Goal: Task Accomplishment & Management: Manage account settings

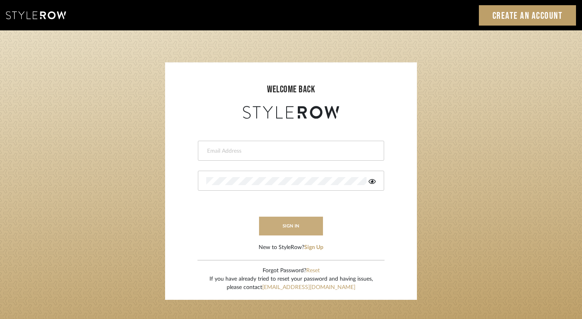
type input "CarleyMarieR@gmail.com"
click at [279, 231] on button "sign in" at bounding box center [291, 226] width 64 height 19
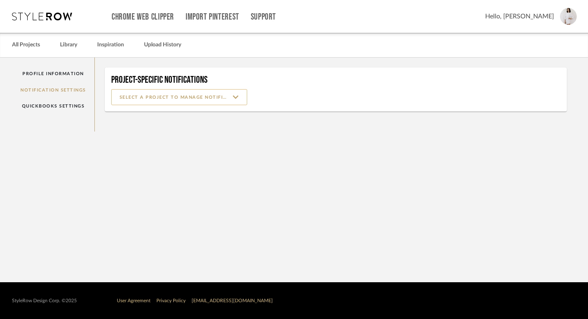
click at [173, 97] on input at bounding box center [179, 97] width 136 height 16
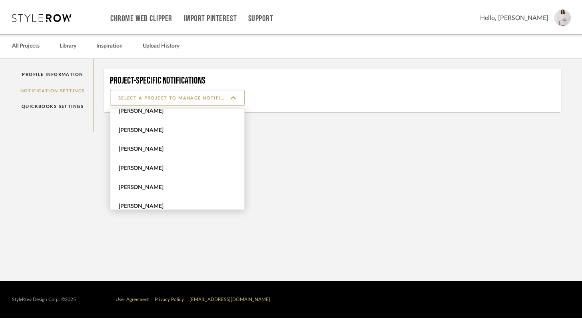
scroll to position [71, 0]
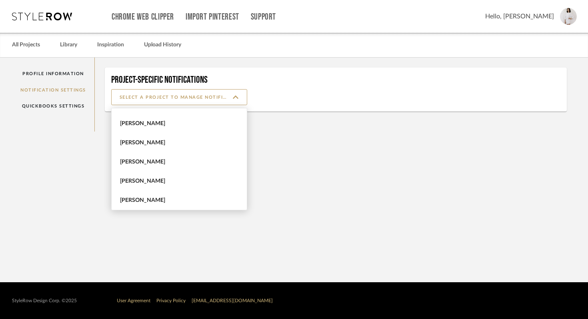
click at [172, 161] on span "[PERSON_NAME]" at bounding box center [180, 162] width 120 height 7
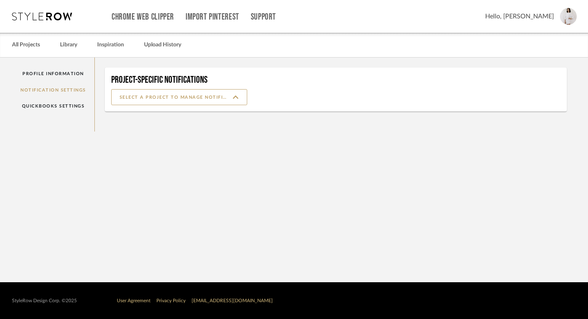
type input "[PERSON_NAME]"
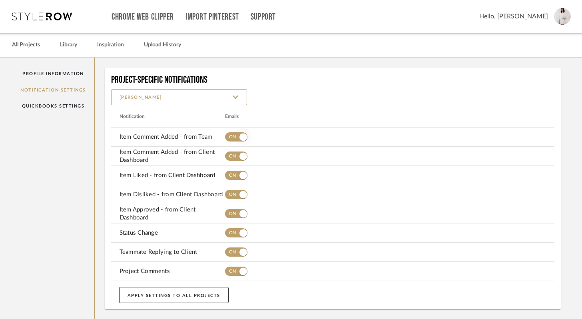
click at [239, 142] on span "button" at bounding box center [243, 137] width 18 height 18
click at [236, 155] on span "button" at bounding box center [243, 157] width 18 height 18
click at [233, 182] on button "button" at bounding box center [236, 175] width 22 height 16
click at [233, 204] on mat-row "Item Disliked - from Client Dashboard" at bounding box center [333, 194] width 444 height 19
click at [235, 196] on span "button" at bounding box center [243, 195] width 18 height 18
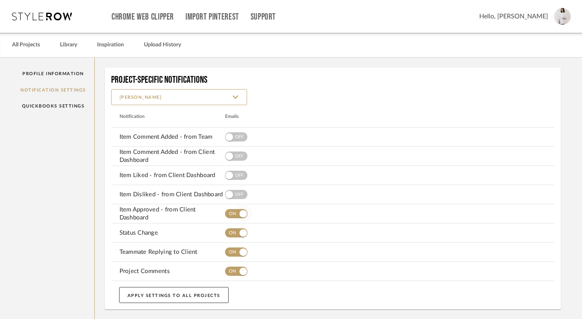
click at [234, 213] on span "button" at bounding box center [243, 214] width 18 height 18
click at [233, 233] on span "button" at bounding box center [236, 232] width 22 height 9
click at [233, 249] on span "button" at bounding box center [236, 251] width 22 height 9
click at [236, 270] on span "button" at bounding box center [243, 272] width 18 height 18
click at [191, 295] on button "APPLY SETTINGS TO ALL PROJECTS" at bounding box center [174, 295] width 110 height 16
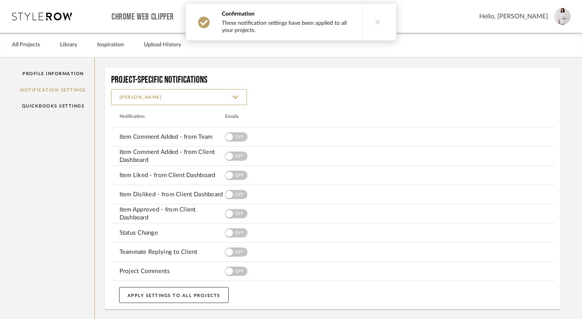
click at [255, 100] on sr-select "[PERSON_NAME]" at bounding box center [333, 97] width 444 height 16
click at [561, 21] on img at bounding box center [562, 16] width 17 height 17
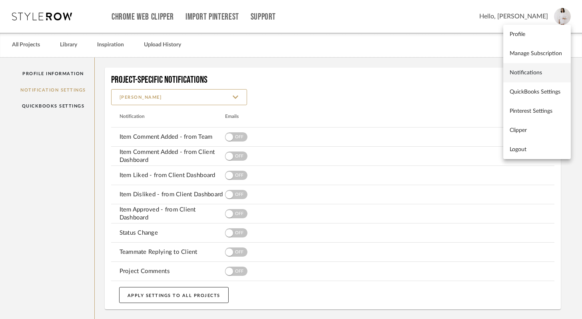
click at [549, 74] on span "Notifications" at bounding box center [537, 73] width 55 height 7
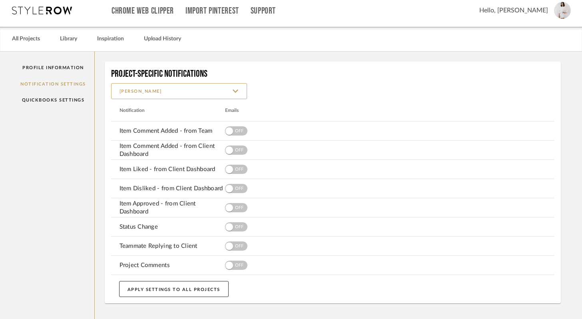
scroll to position [5, 0]
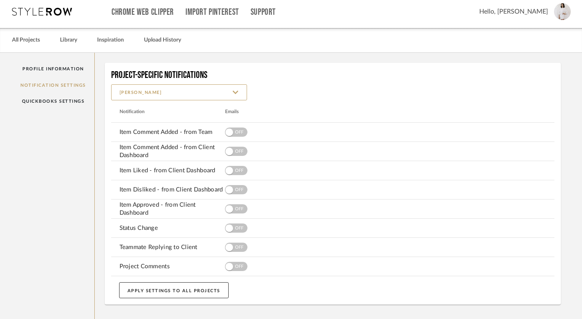
click at [556, 20] on div "Hello, [PERSON_NAME]" at bounding box center [525, 11] width 92 height 33
click at [558, 19] on span at bounding box center [562, 11] width 17 height 17
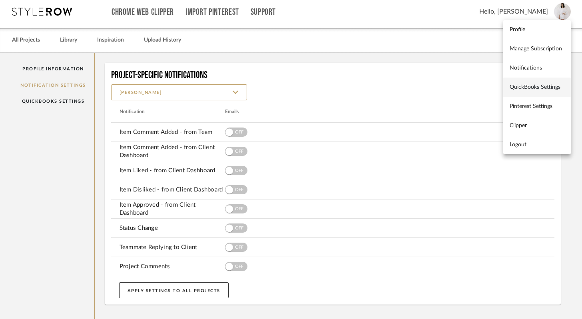
click at [530, 86] on span "QuickBooks Settings" at bounding box center [537, 87] width 55 height 7
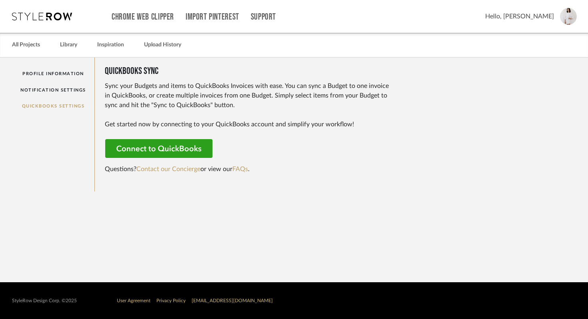
click at [563, 13] on img at bounding box center [568, 16] width 17 height 17
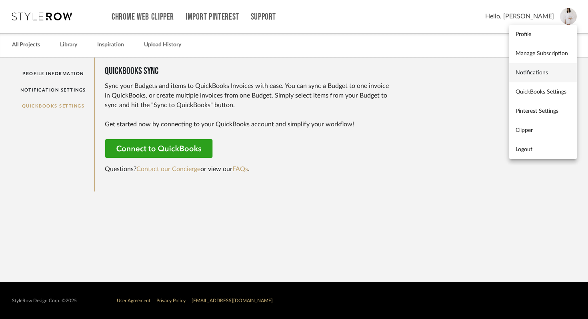
click at [541, 68] on link "Notifications" at bounding box center [543, 72] width 68 height 19
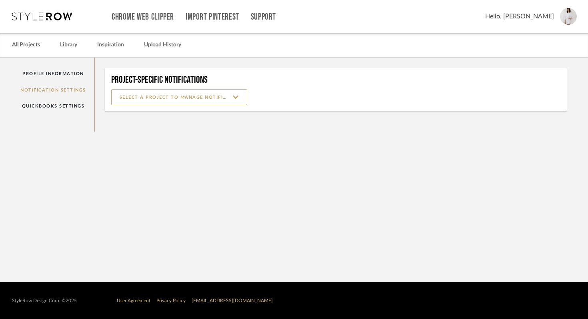
click at [566, 16] on img at bounding box center [568, 16] width 17 height 17
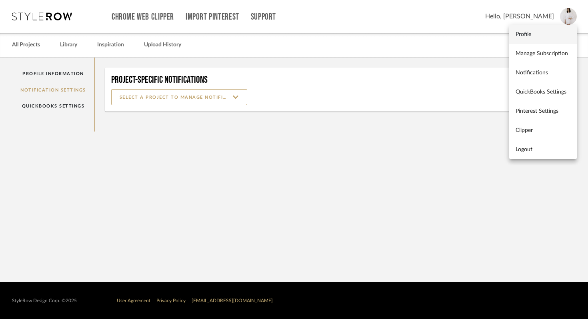
click at [534, 41] on link "Profile" at bounding box center [543, 34] width 68 height 19
